Goal: Information Seeking & Learning: Find specific fact

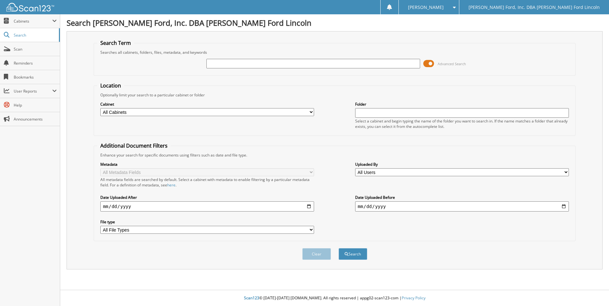
click at [215, 64] on input "text" at bounding box center [313, 64] width 214 height 10
type input "[PERSON_NAME] FARMS"
click at [310, 206] on input "date" at bounding box center [207, 207] width 214 height 10
type input "[DATE]"
click at [242, 259] on div "Clear Search" at bounding box center [335, 254] width 482 height 26
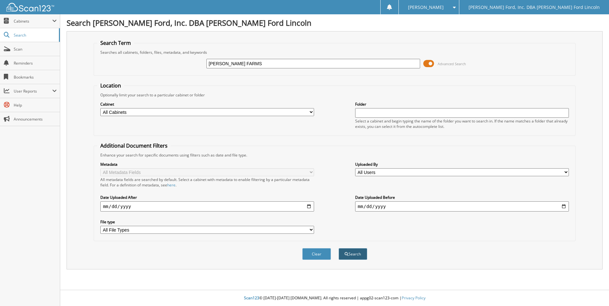
click at [357, 254] on button "Search" at bounding box center [353, 255] width 29 height 12
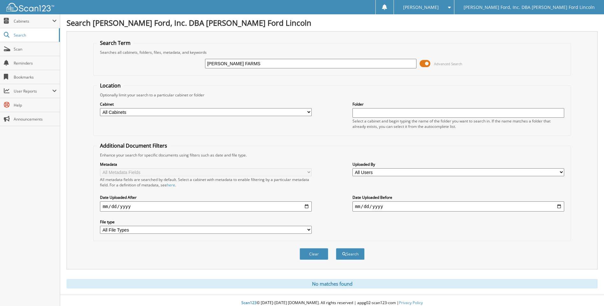
click at [214, 63] on input "[PERSON_NAME] FARMS" at bounding box center [311, 64] width 212 height 10
type input "WITTMAN FARMS"
click at [336, 249] on button "Search" at bounding box center [350, 255] width 29 height 12
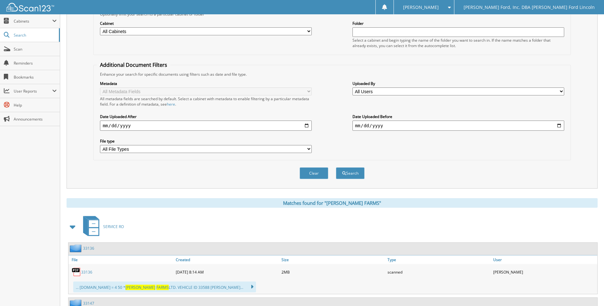
scroll to position [127, 0]
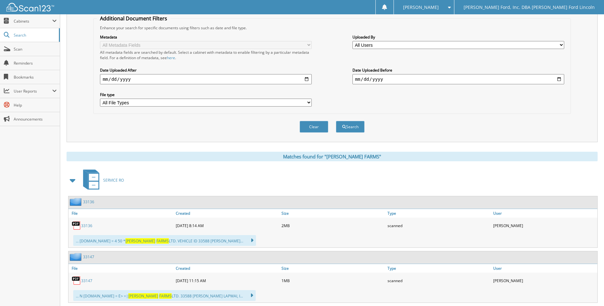
click at [86, 225] on link "33136" at bounding box center [86, 225] width 11 height 5
